Goal: Task Accomplishment & Management: Manage account settings

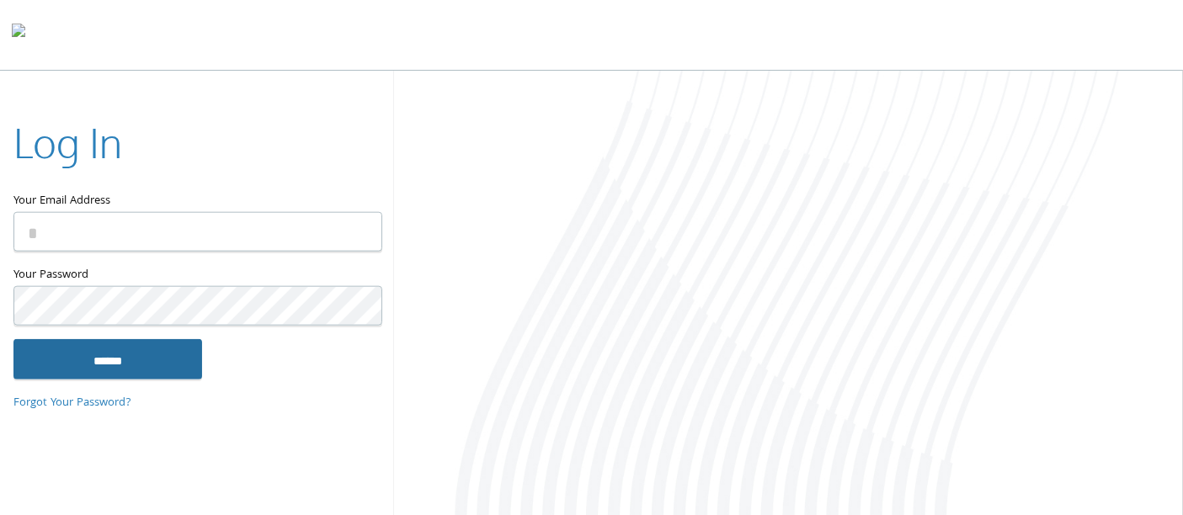
type input "**********"
click at [117, 360] on input "******" at bounding box center [107, 359] width 189 height 40
type input "**********"
click at [88, 356] on input "******" at bounding box center [107, 359] width 189 height 40
